Goal: Information Seeking & Learning: Learn about a topic

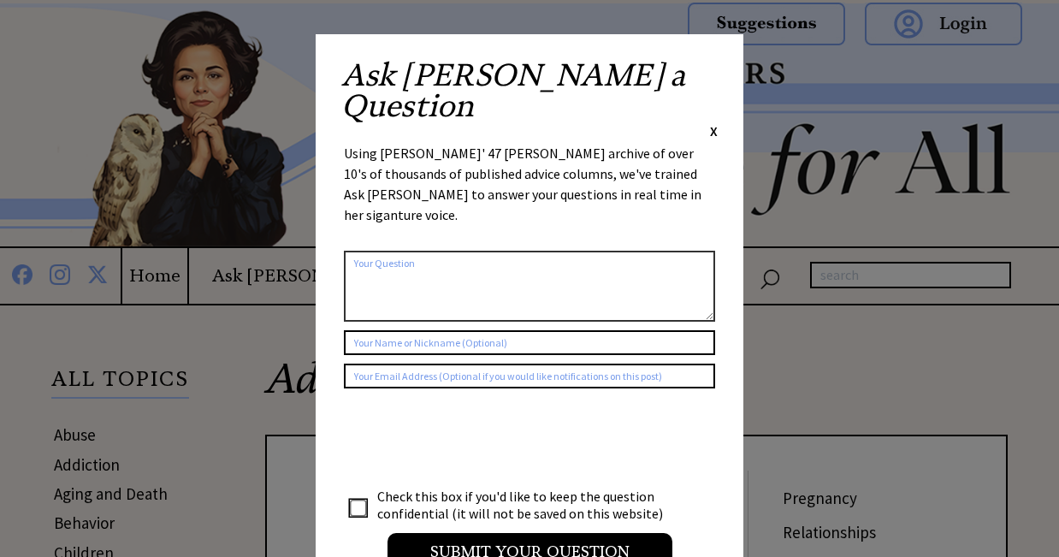
click at [718, 74] on div "Ask Ann a Question X Using Ann Landers' 47 vear archive of over 10's of thousan…" at bounding box center [530, 323] width 428 height 578
click at [715, 122] on span "X" at bounding box center [714, 130] width 8 height 17
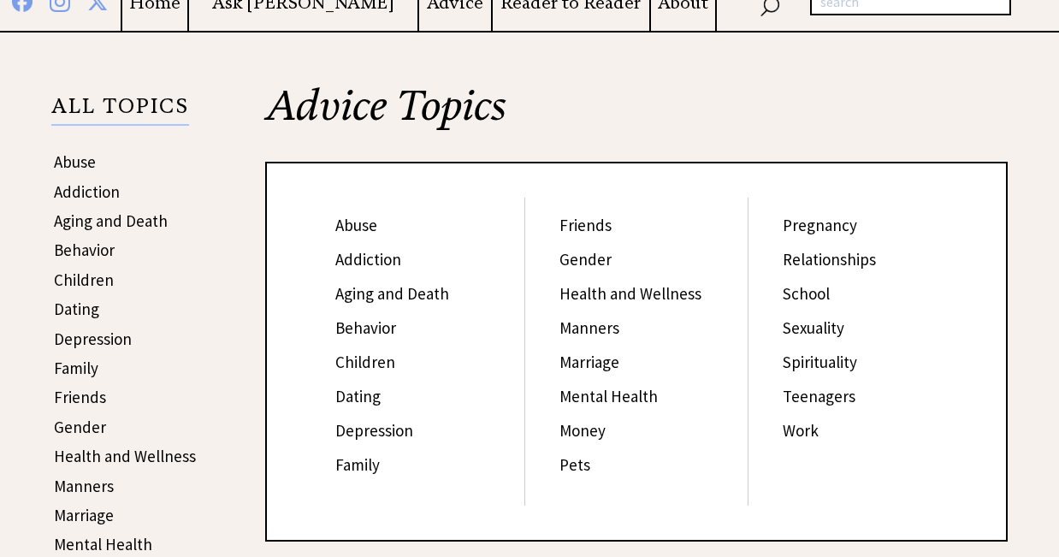
scroll to position [280, 0]
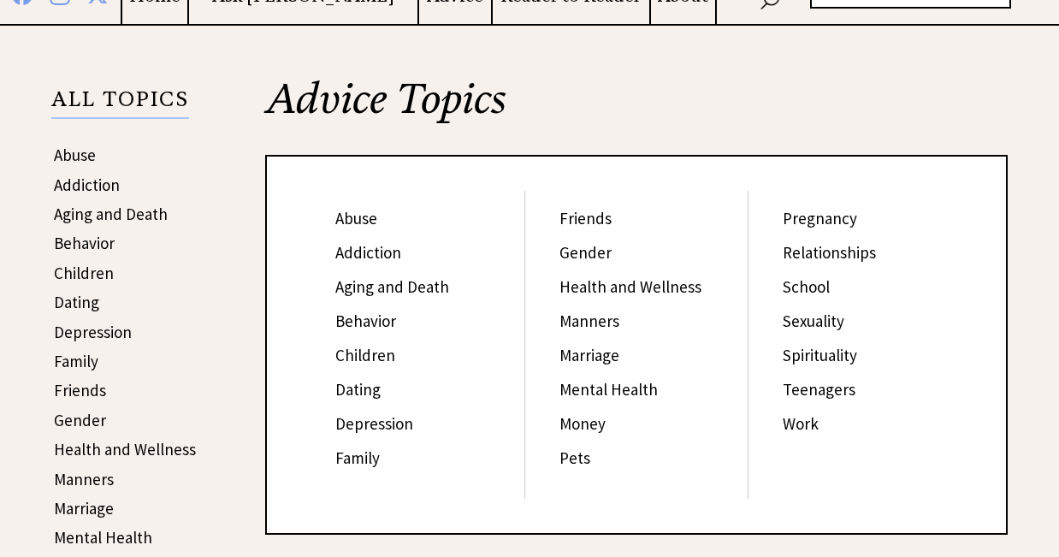
click at [590, 317] on link "Manners" at bounding box center [590, 321] width 60 height 21
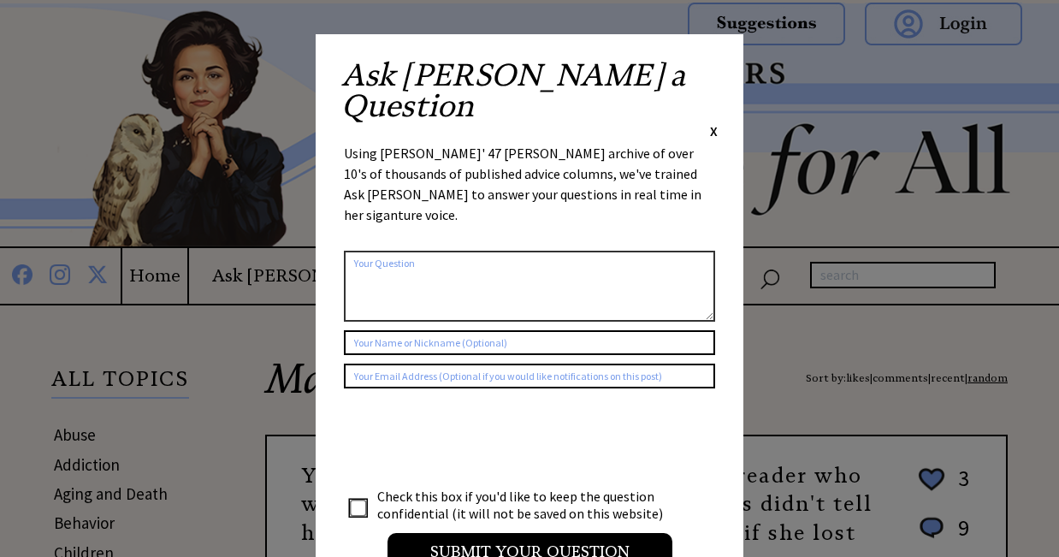
click at [714, 122] on span "X" at bounding box center [714, 130] width 8 height 17
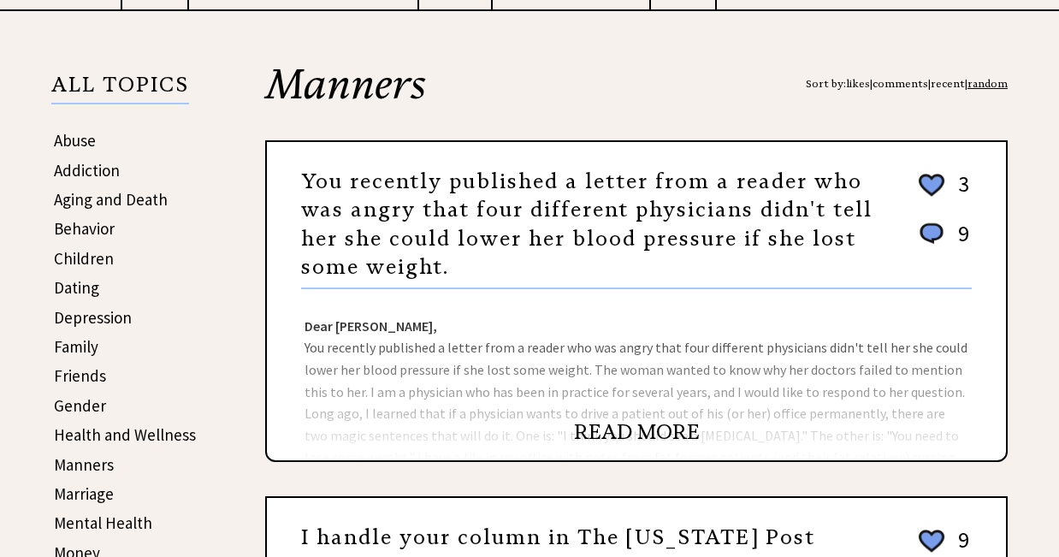
scroll to position [296, 0]
